Goal: Check status: Check status

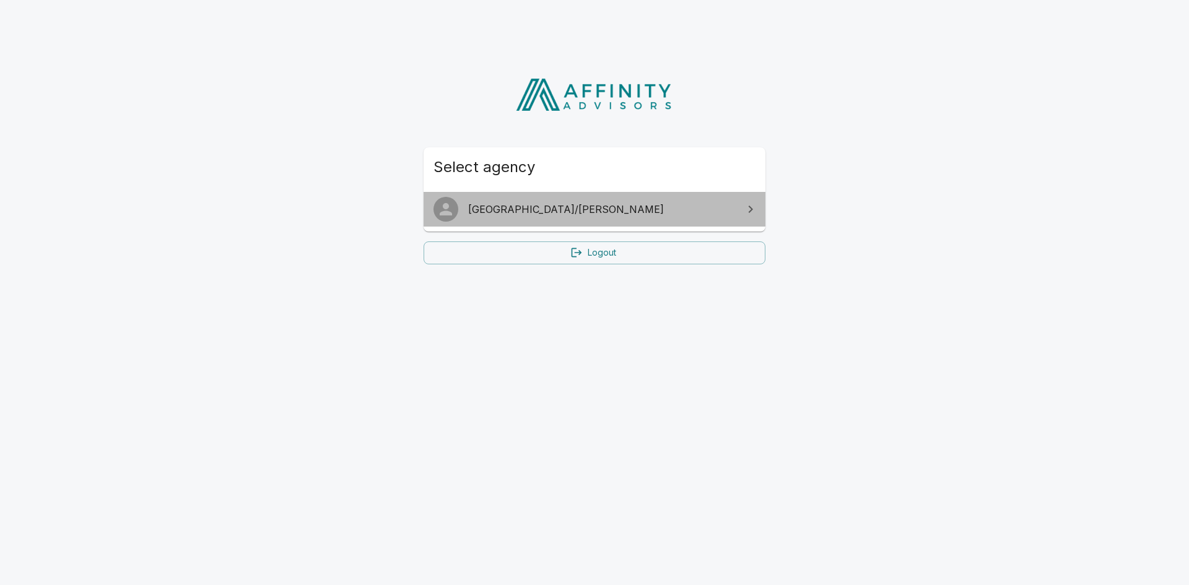
click at [585, 216] on span "[GEOGRAPHIC_DATA]/[PERSON_NAME]" at bounding box center [602, 209] width 268 height 15
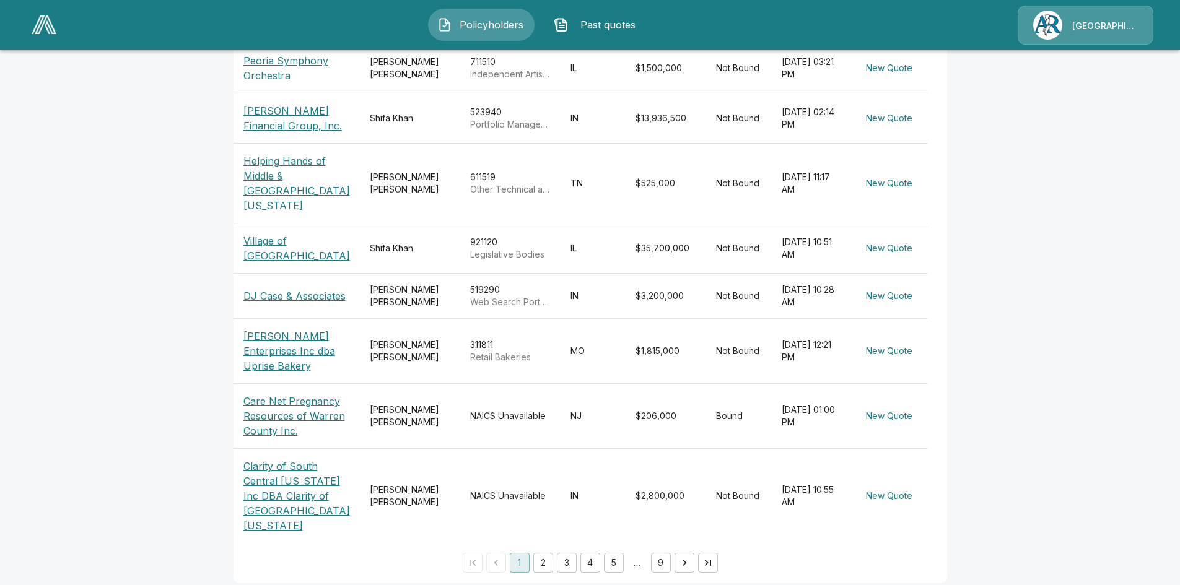
scroll to position [393, 0]
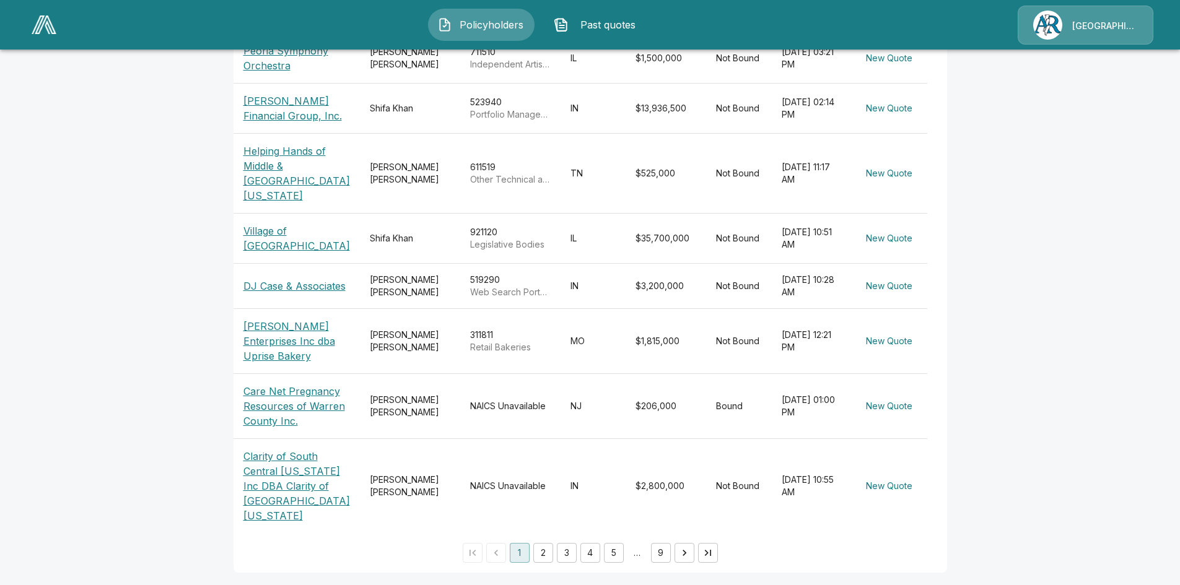
click at [543, 553] on button "2" at bounding box center [543, 553] width 20 height 20
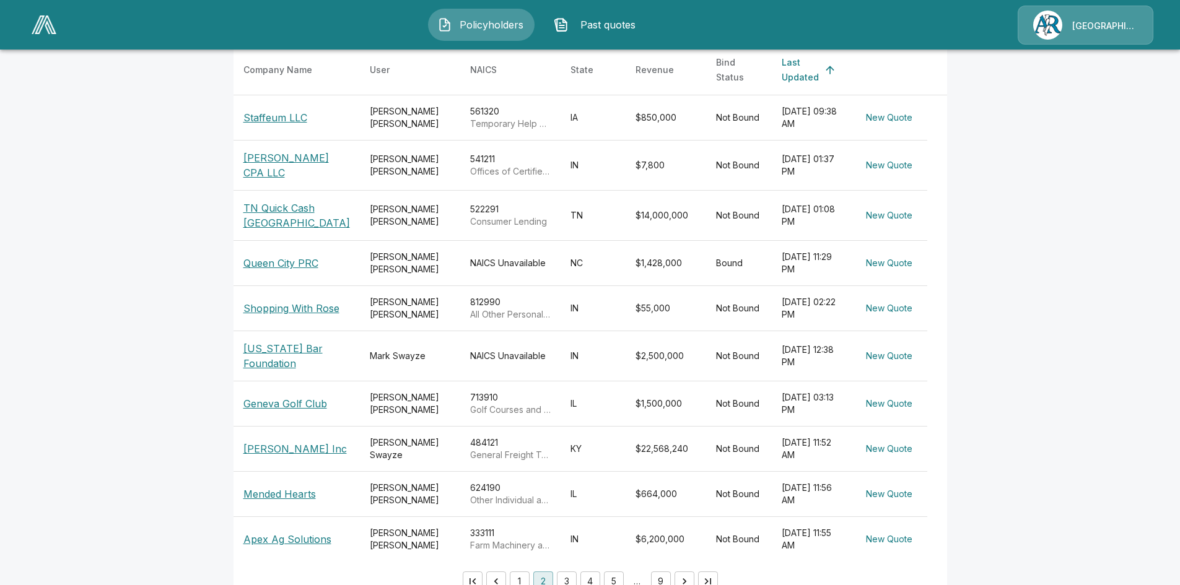
scroll to position [264, 0]
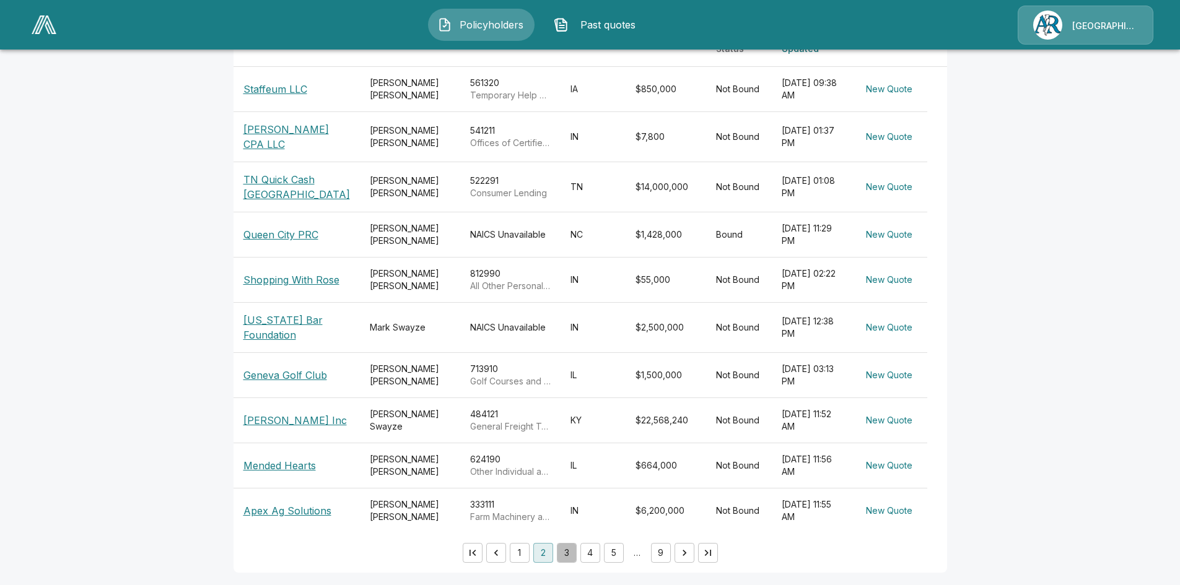
click at [571, 549] on button "3" at bounding box center [567, 553] width 20 height 20
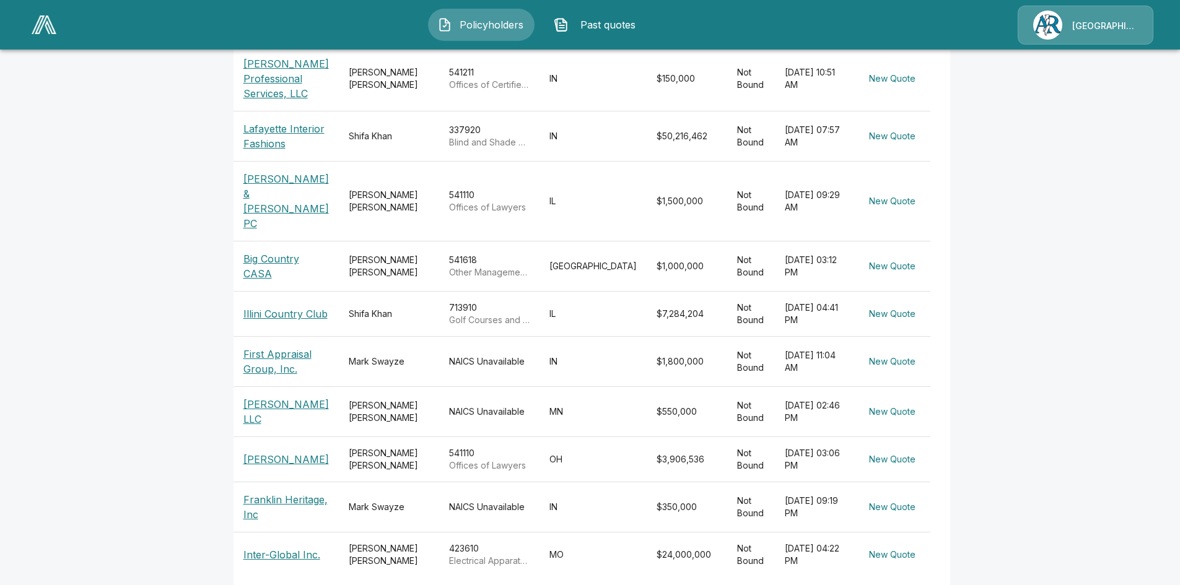
scroll to position [294, 0]
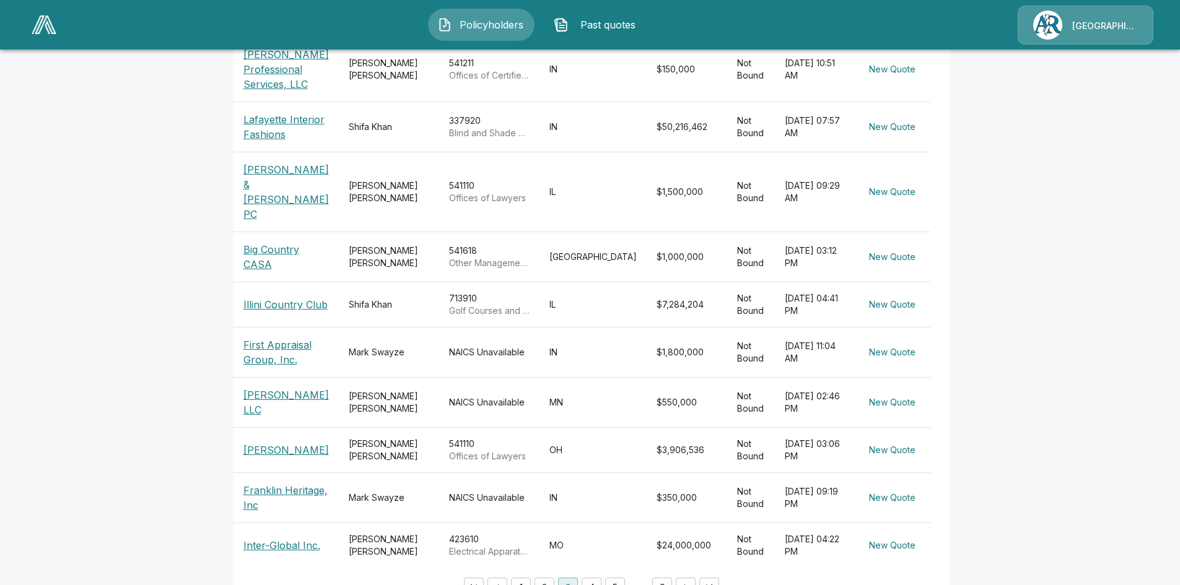
click at [595, 578] on button "4" at bounding box center [592, 588] width 20 height 20
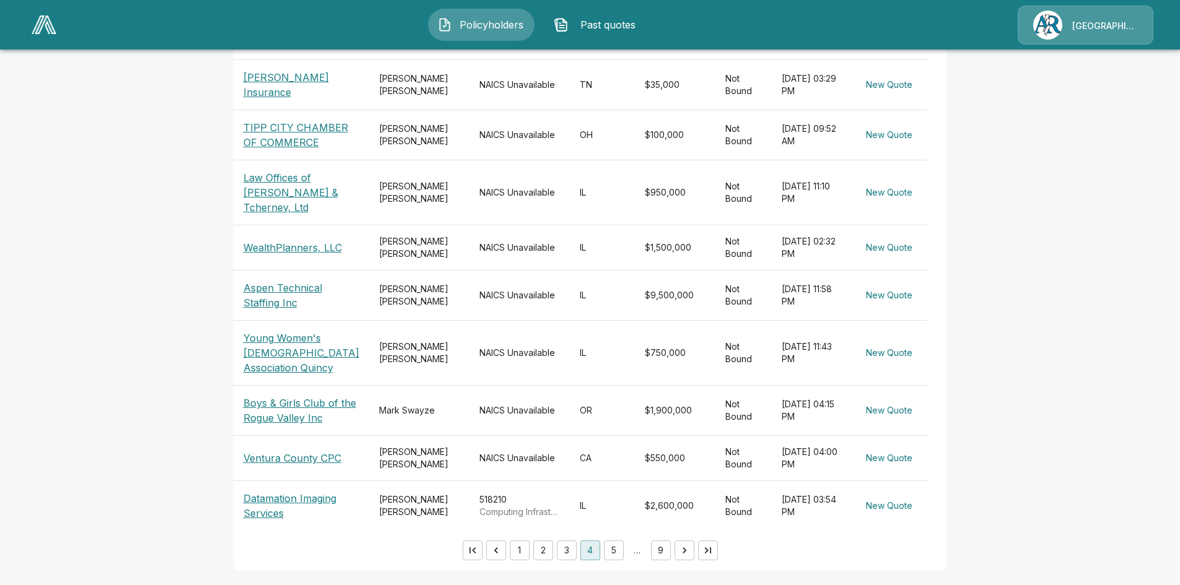
scroll to position [383, 0]
click at [616, 550] on button "5" at bounding box center [614, 551] width 20 height 20
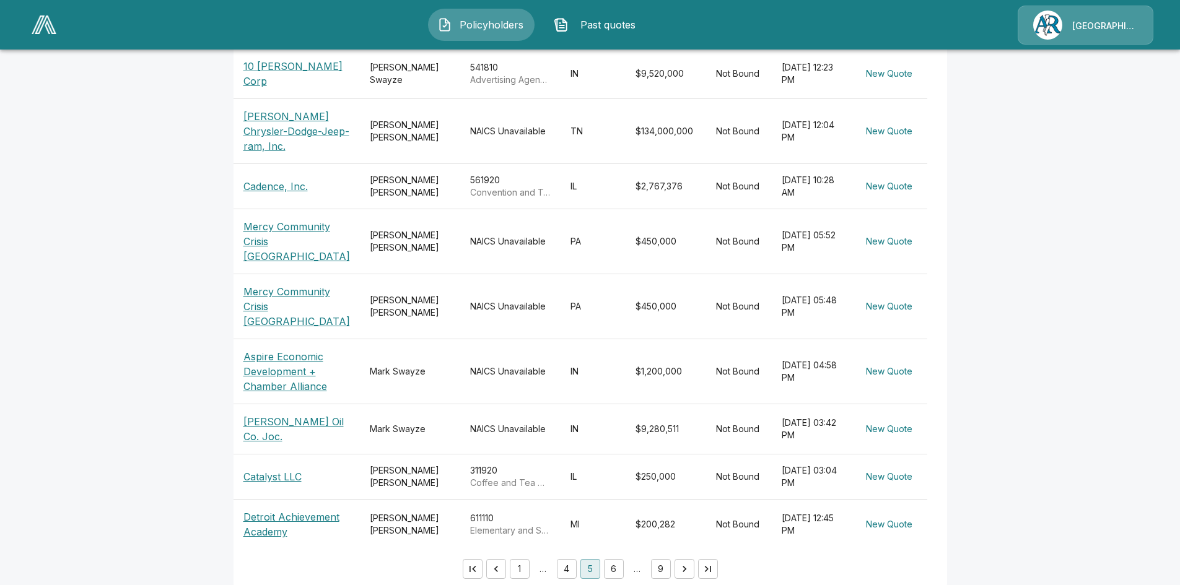
scroll to position [353, 0]
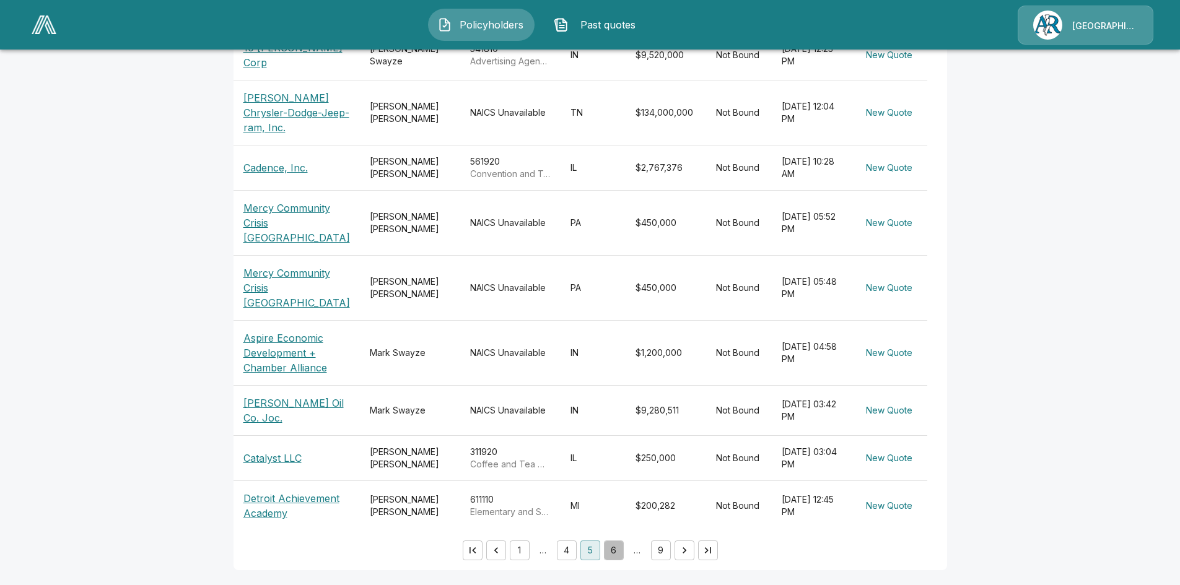
click at [623, 550] on button "6" at bounding box center [614, 551] width 20 height 20
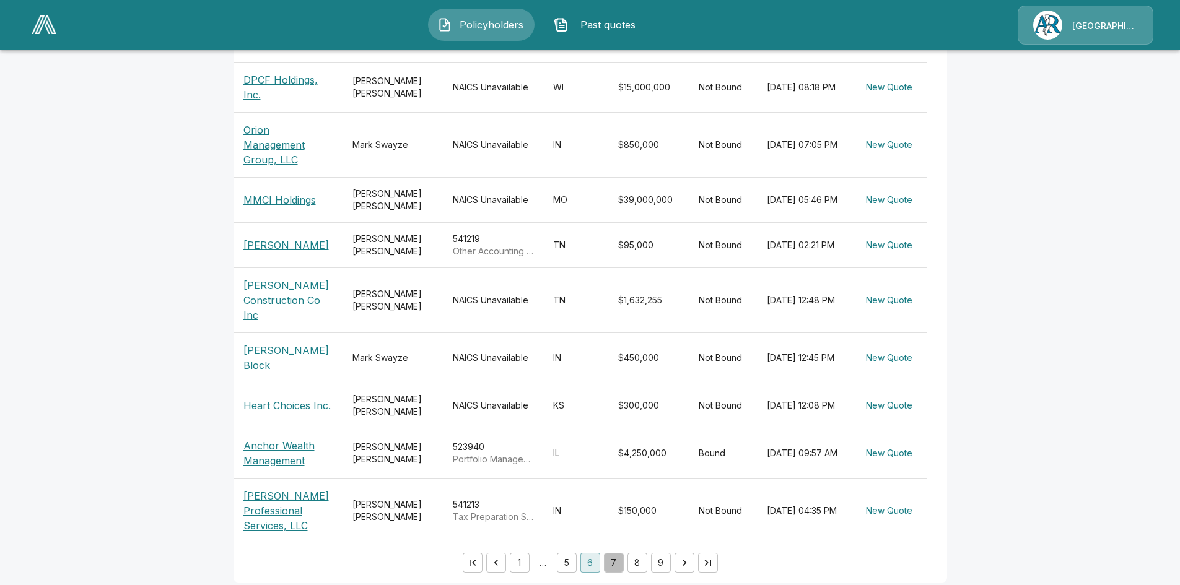
click at [623, 553] on button "7" at bounding box center [614, 563] width 20 height 20
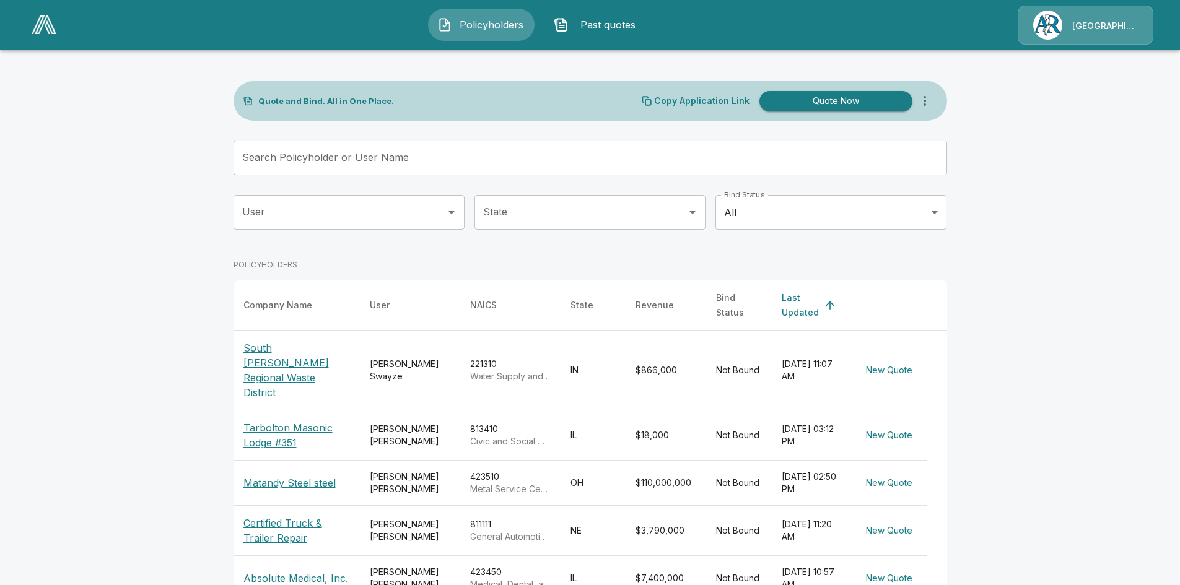
click at [440, 156] on input "Search Policyholder or User Name" at bounding box center [584, 158] width 700 height 35
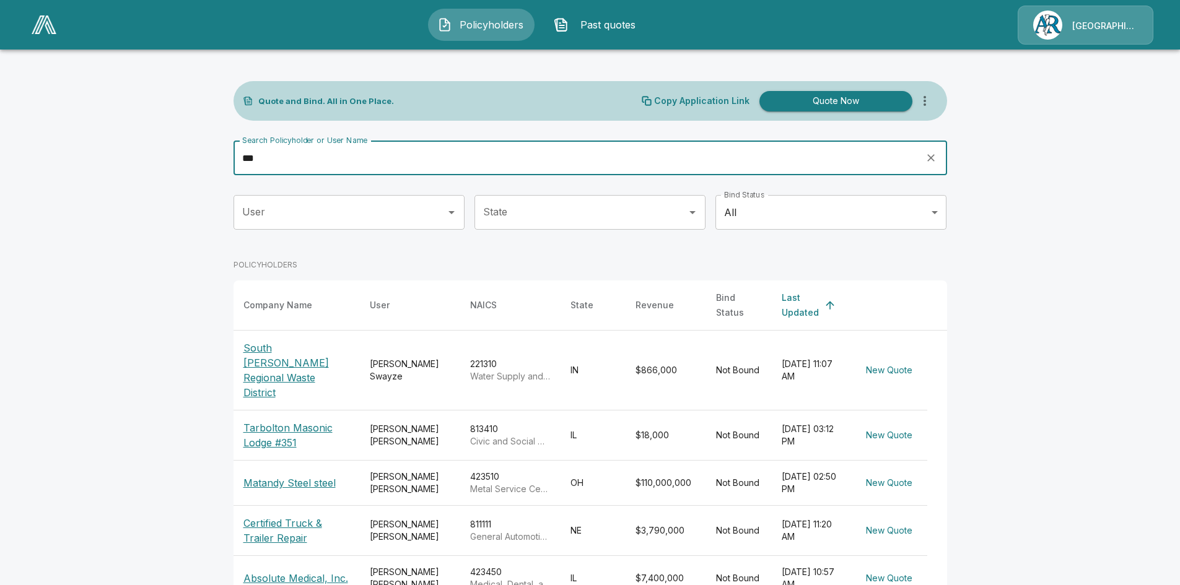
type input "***"
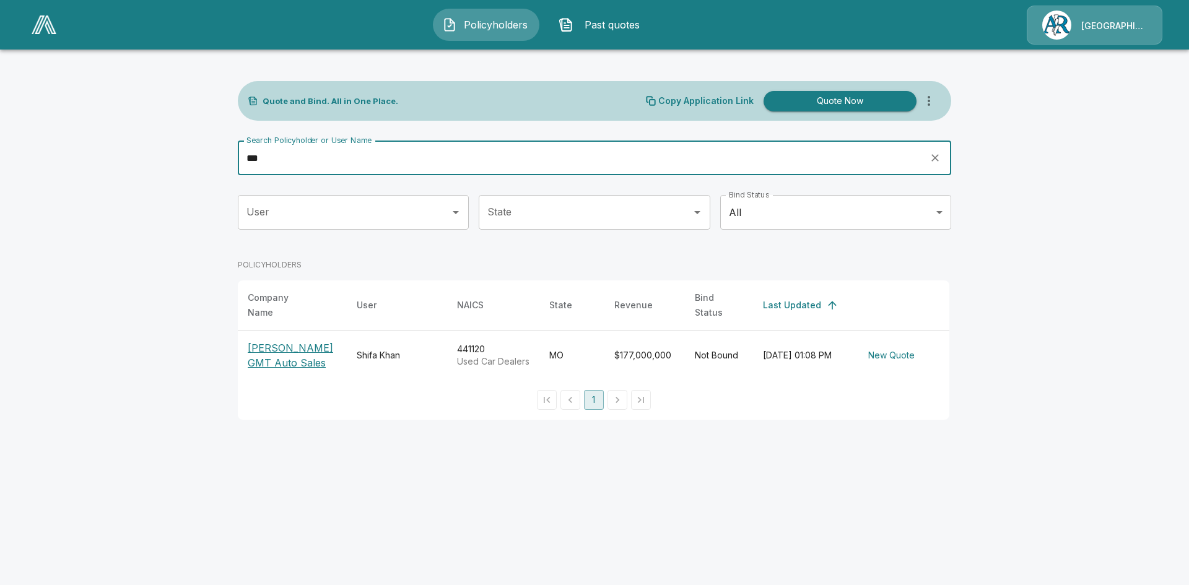
click at [308, 341] on p "[PERSON_NAME] GMT Auto Sales" at bounding box center [292, 356] width 89 height 30
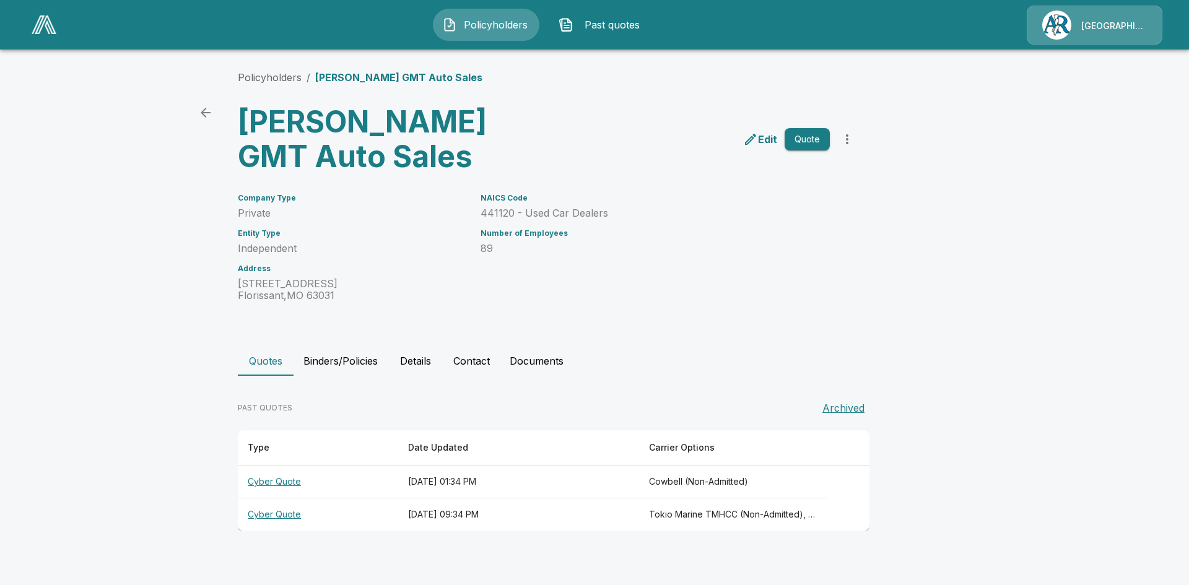
click at [268, 514] on th "Cyber Quote" at bounding box center [318, 515] width 160 height 33
click at [289, 482] on th "Cyber Quote" at bounding box center [318, 482] width 160 height 33
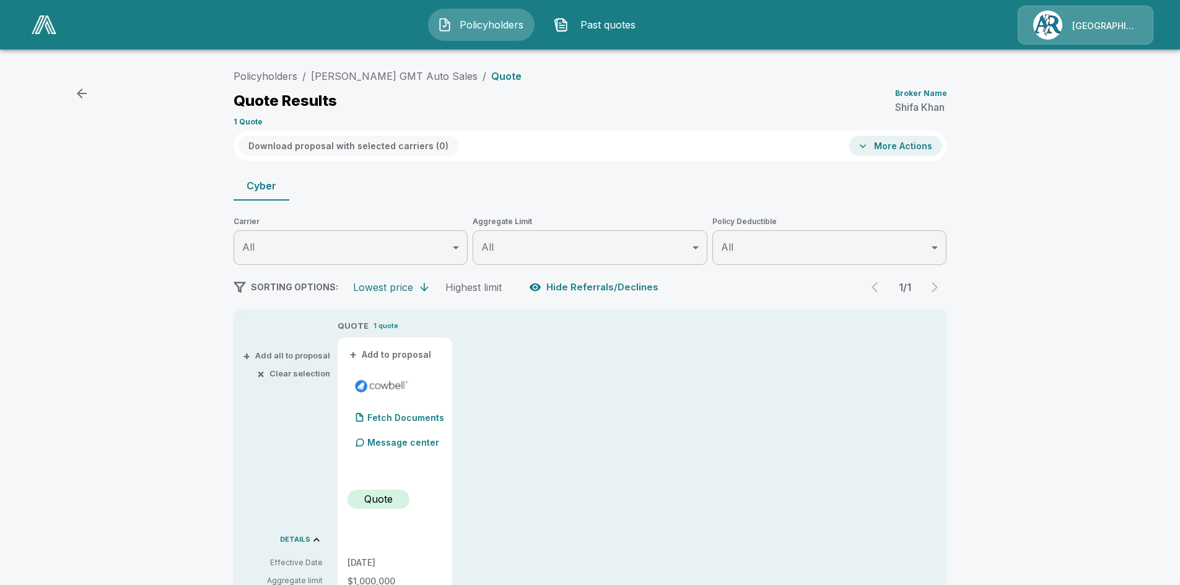
scroll to position [186, 0]
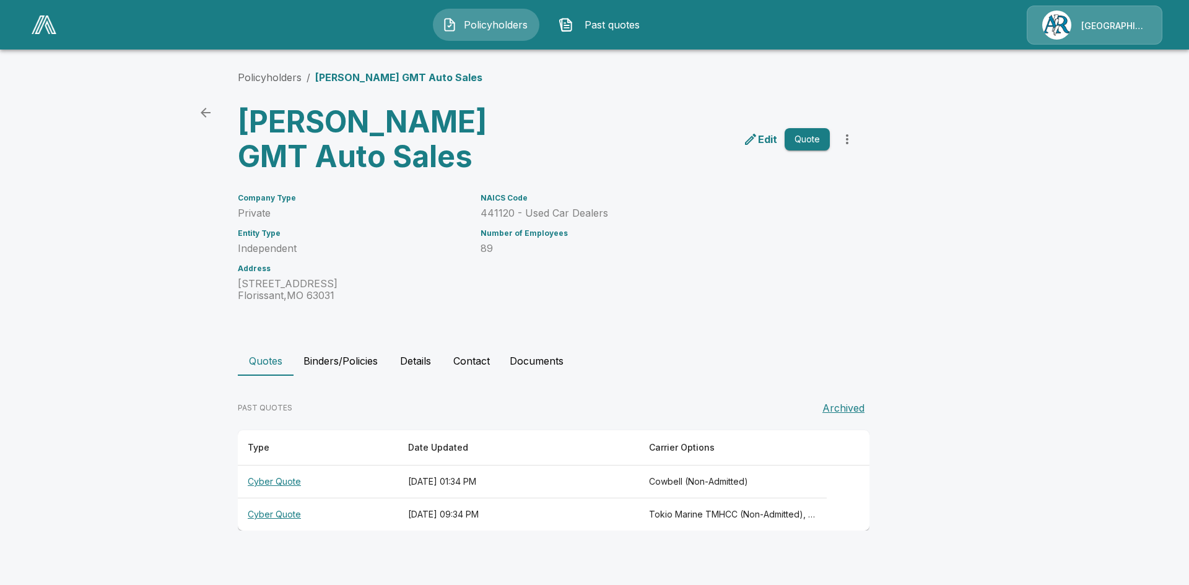
click at [299, 512] on th "Cyber Quote" at bounding box center [318, 515] width 160 height 33
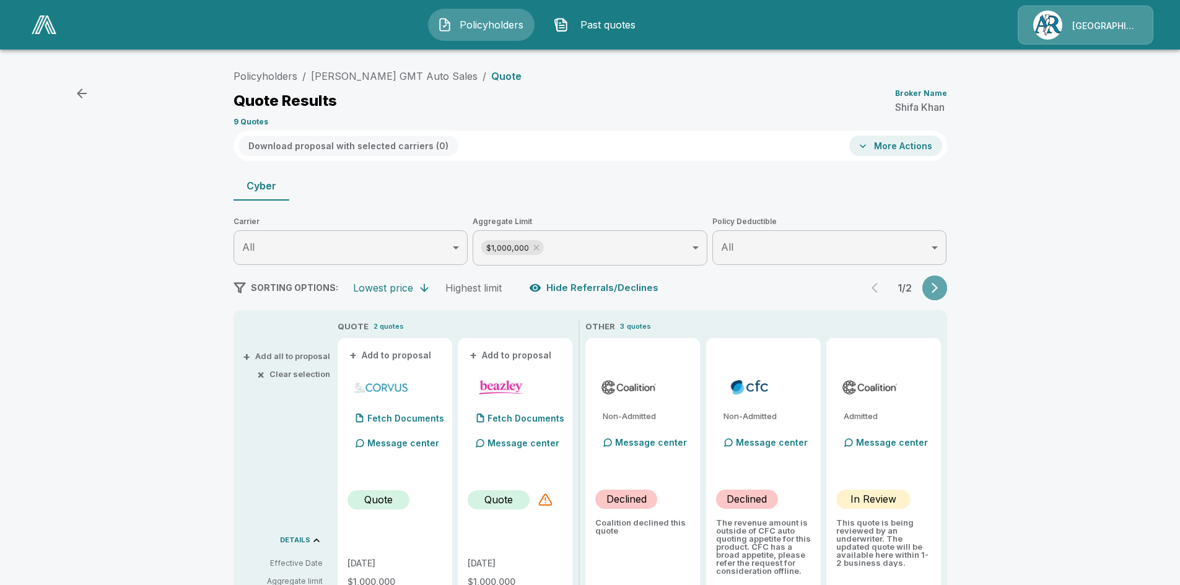
click at [941, 290] on icon "button" at bounding box center [935, 288] width 12 height 12
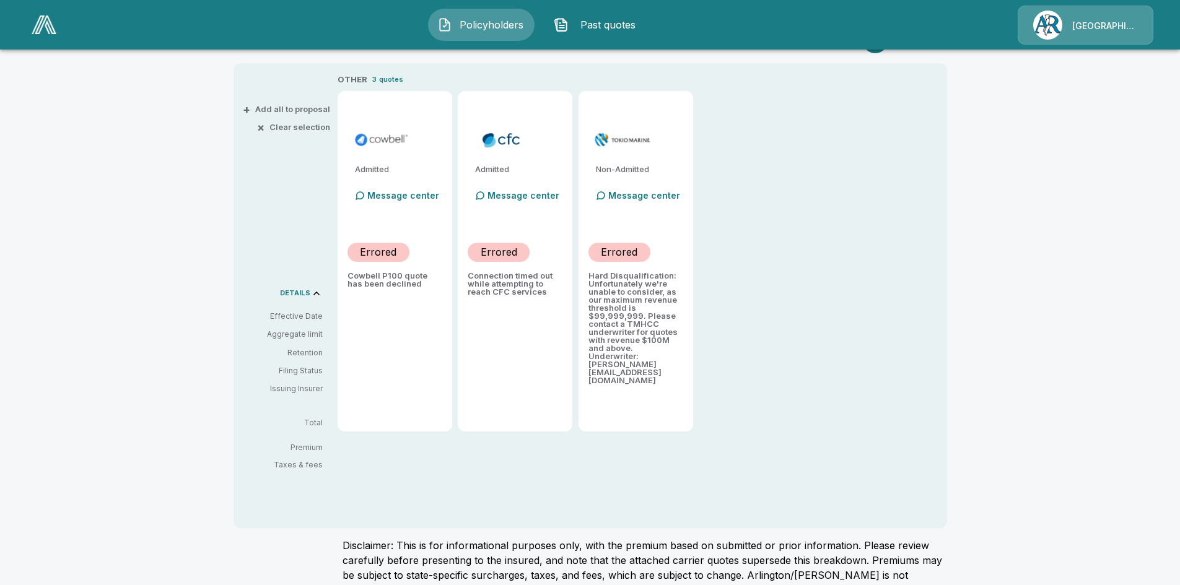
scroll to position [248, 0]
